Goal: Navigation & Orientation: Find specific page/section

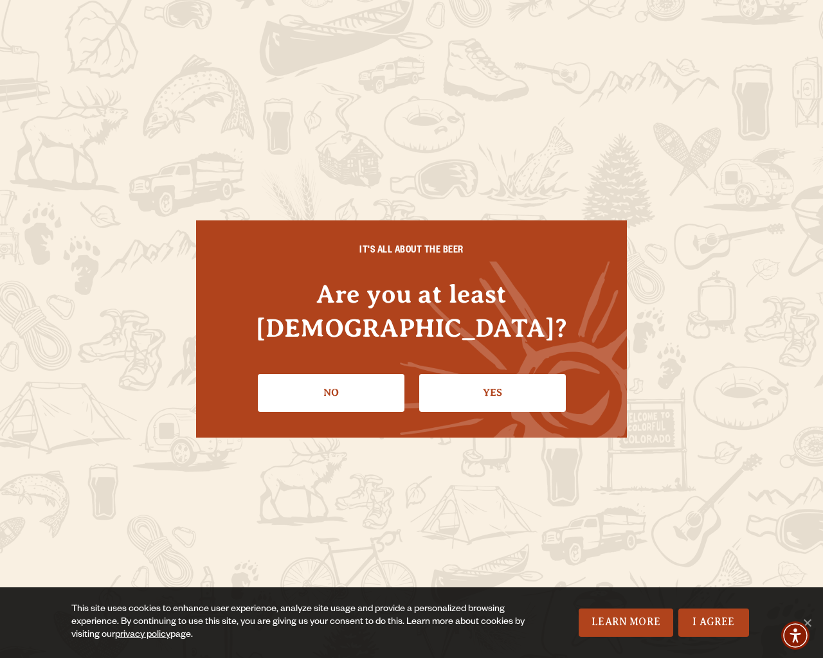
click at [816, 329] on div "IT'S ALL ABOUT THE BEER Are you at least 21 years old? No Yes" at bounding box center [411, 329] width 823 height 658
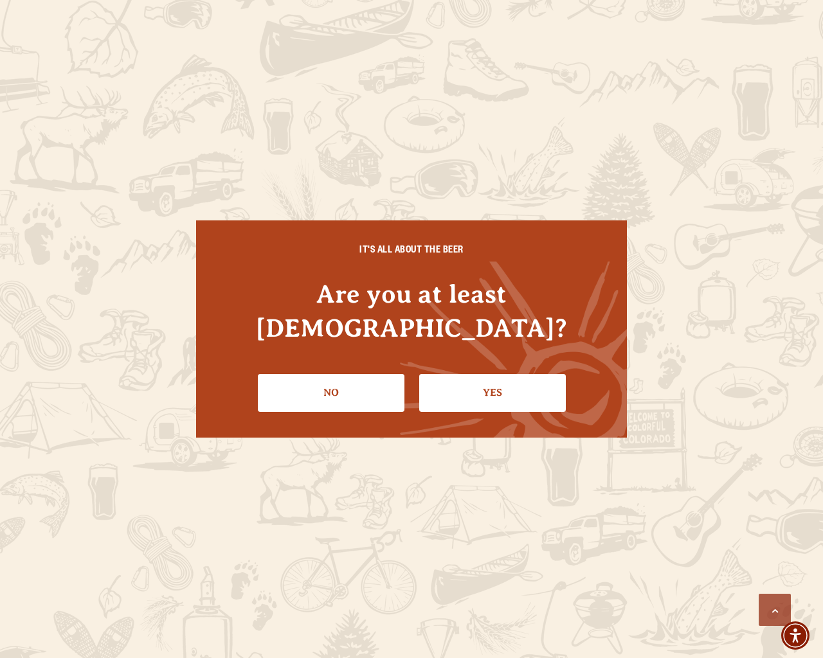
scroll to position [3501, 0]
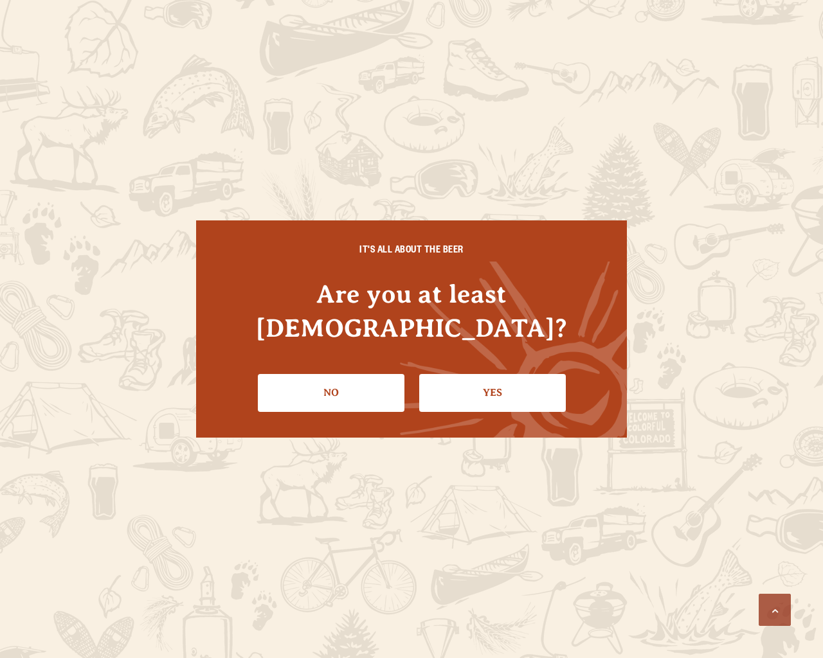
scroll to position [2329, 0]
